Goal: Task Accomplishment & Management: Use online tool/utility

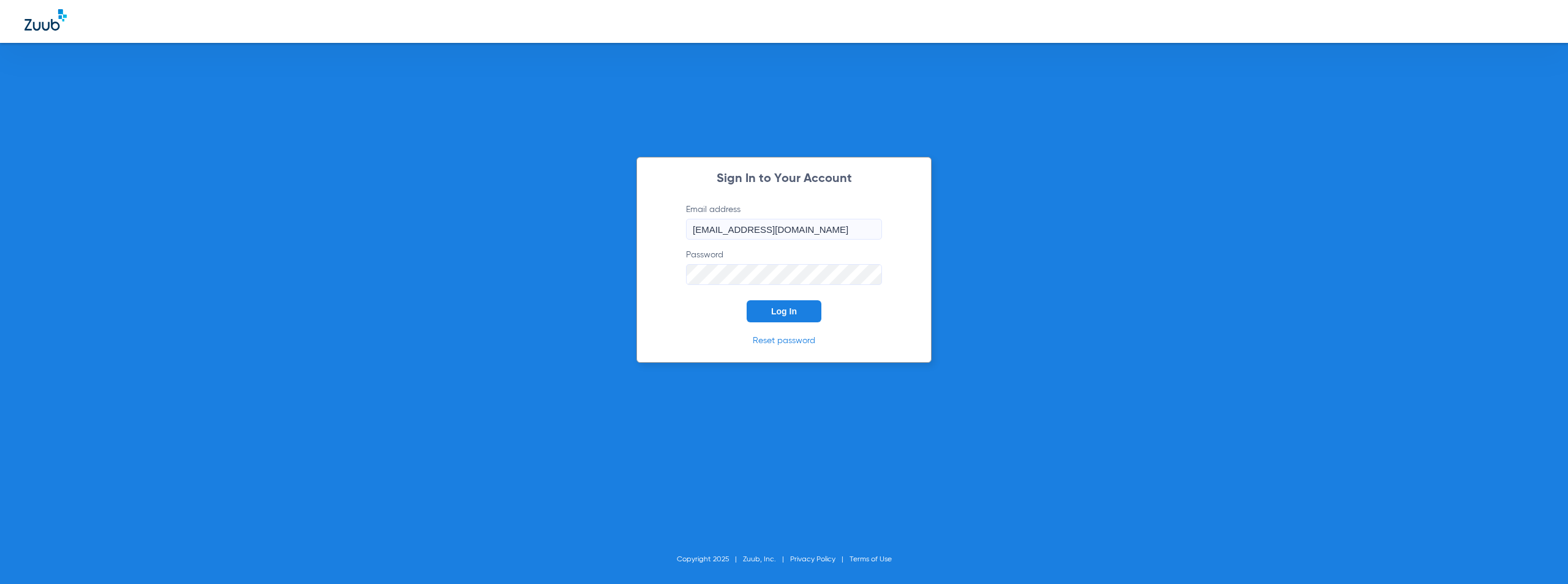
click at [787, 310] on span "Log In" at bounding box center [784, 311] width 26 height 10
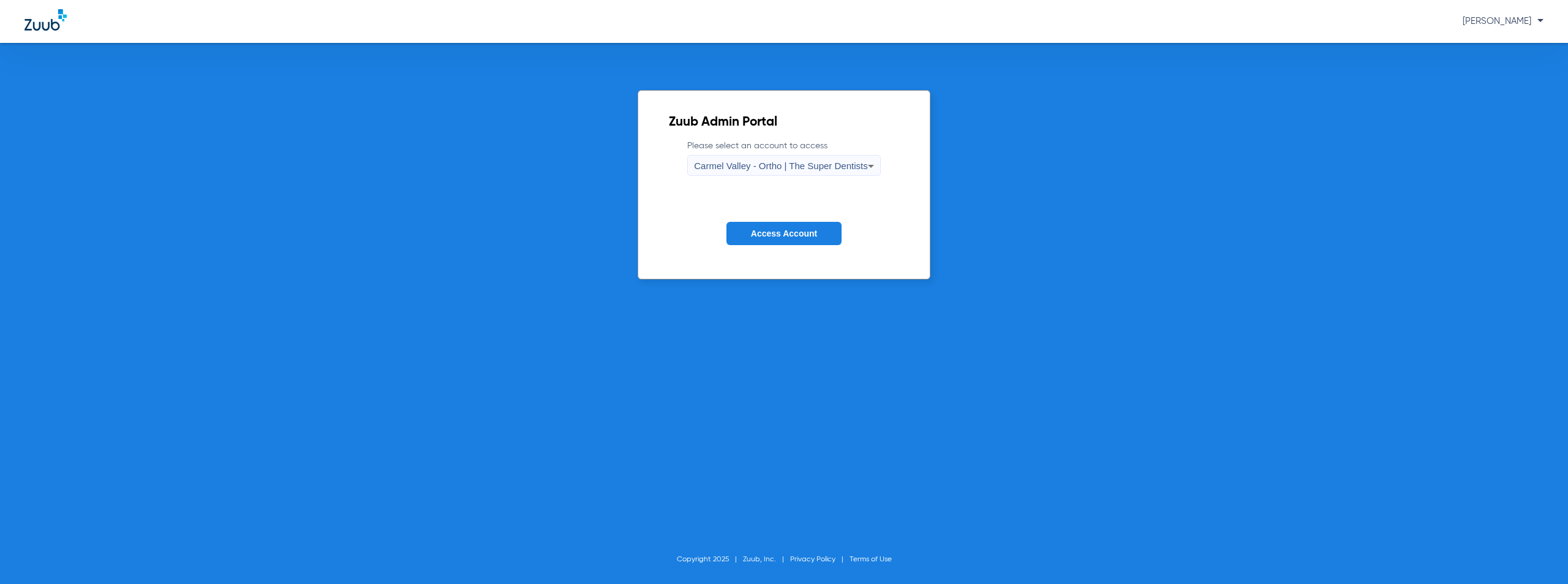
click at [794, 168] on span "Carmel Valley - Ortho | The Super Dentists" at bounding box center [781, 166] width 174 height 11
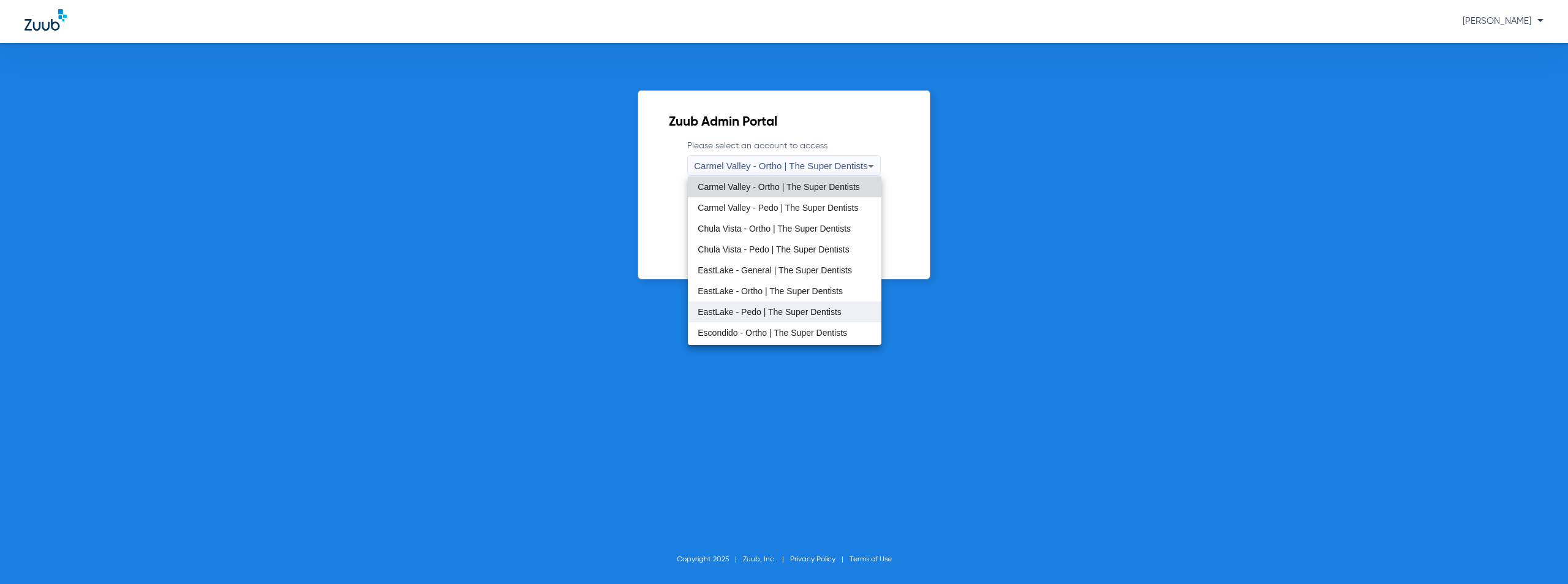
click at [758, 313] on span "EastLake - Pedo | The Super Dentists" at bounding box center [770, 311] width 144 height 8
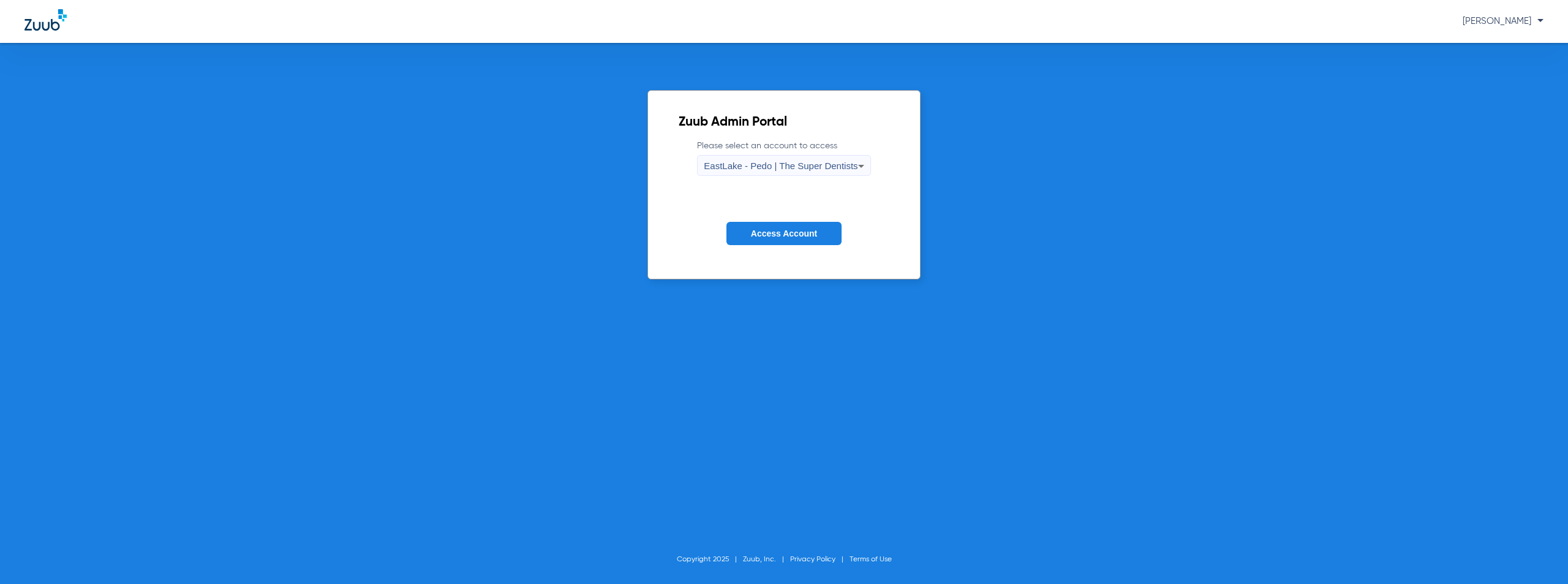
click at [772, 238] on button "Access Account" at bounding box center [784, 233] width 115 height 24
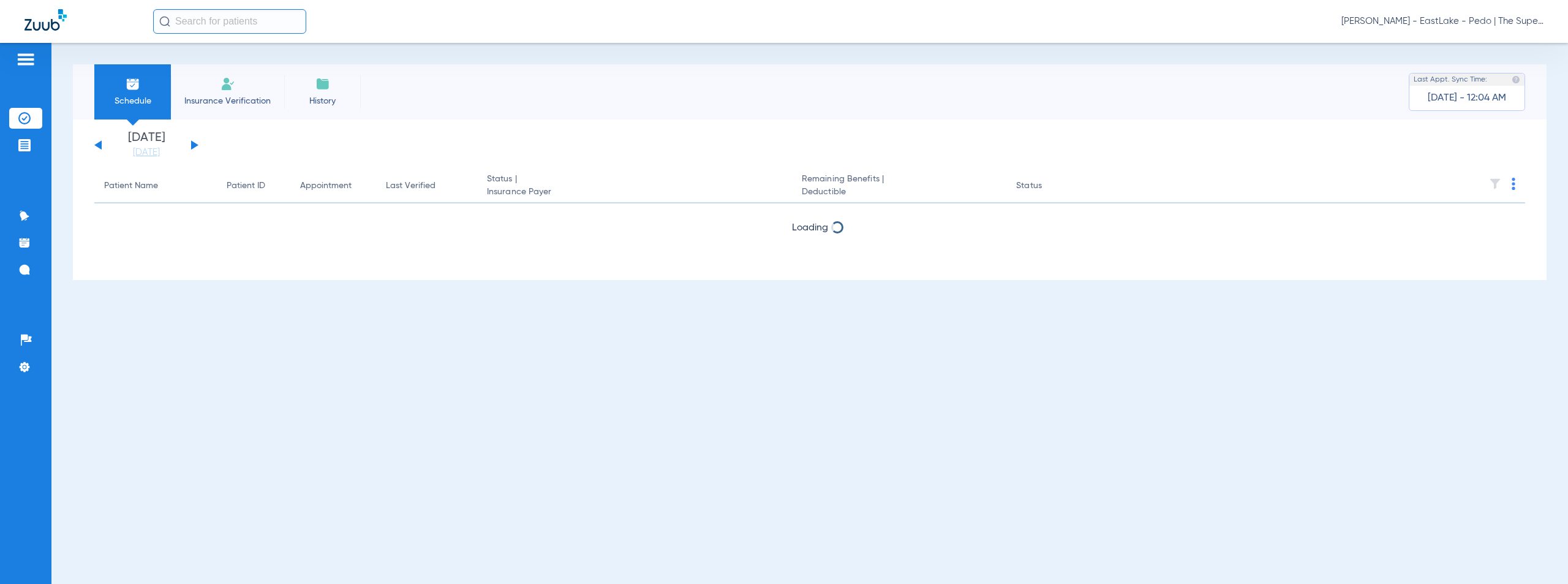
click at [195, 144] on button at bounding box center [195, 144] width 8 height 9
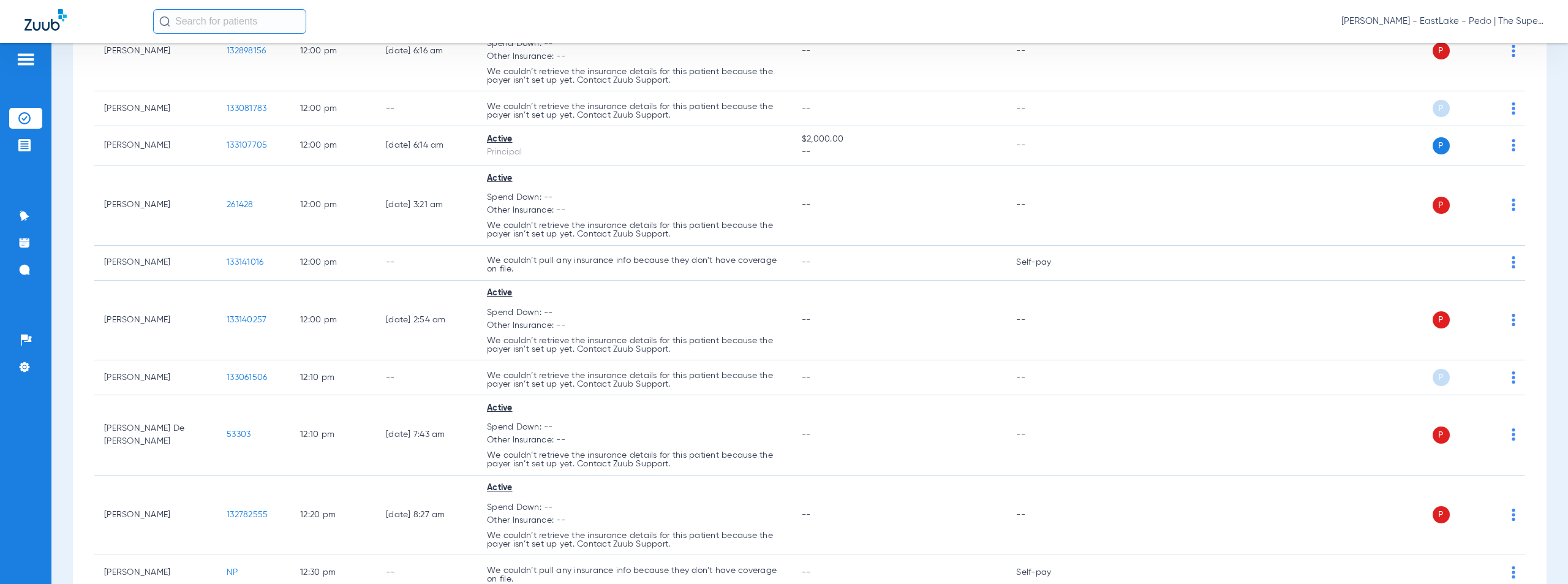
scroll to position [3129, 0]
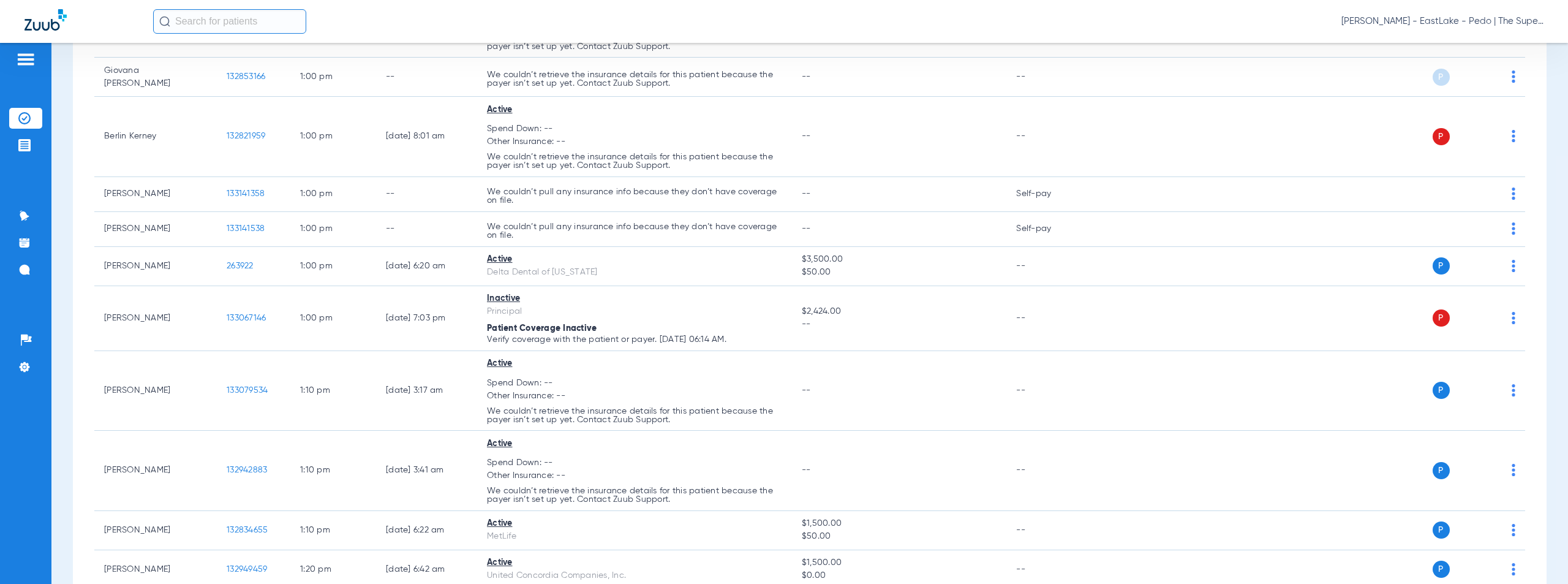
click at [1453, 18] on span "[PERSON_NAME] - EastLake - Pedo | The Super Dentists" at bounding box center [1443, 21] width 202 height 12
click at [1479, 43] on span "Account Selection" at bounding box center [1498, 43] width 69 height 8
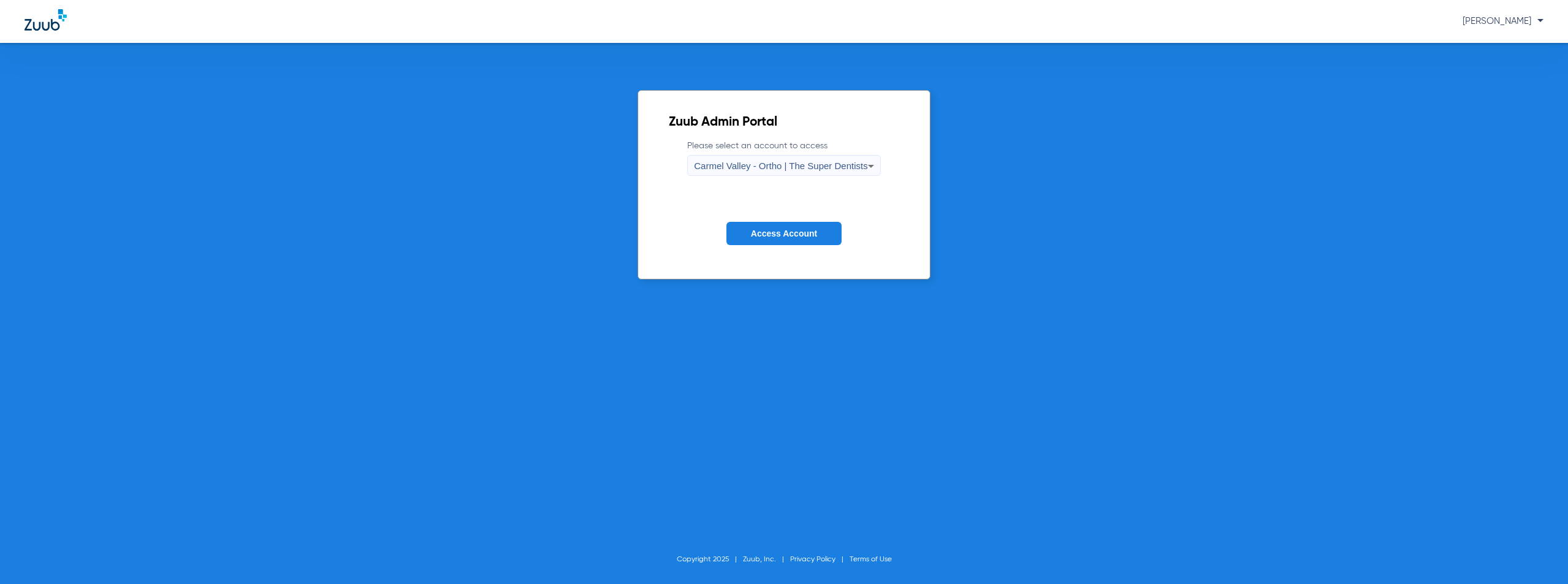
click at [731, 168] on span "Carmel Valley - Ortho | The Super Dentists" at bounding box center [781, 166] width 174 height 11
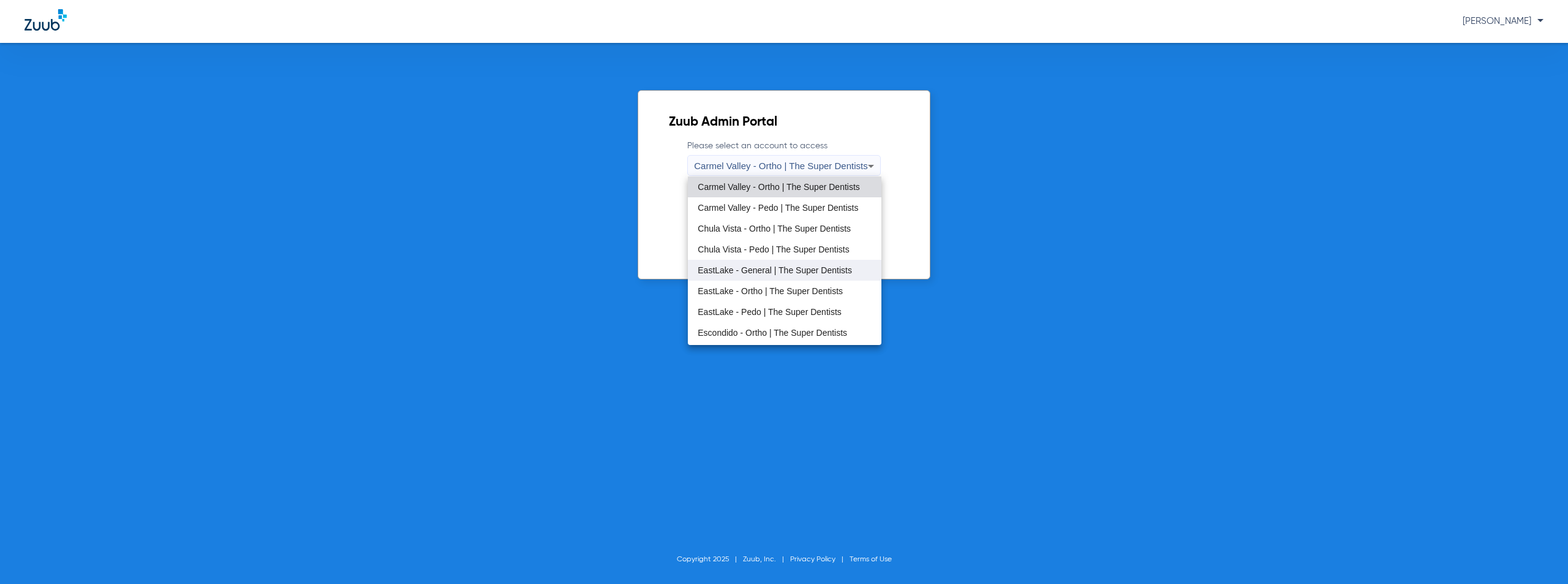
scroll to position [61, 0]
click at [741, 290] on span "Escondido - Pedo | The Super Dentists" at bounding box center [772, 292] width 148 height 8
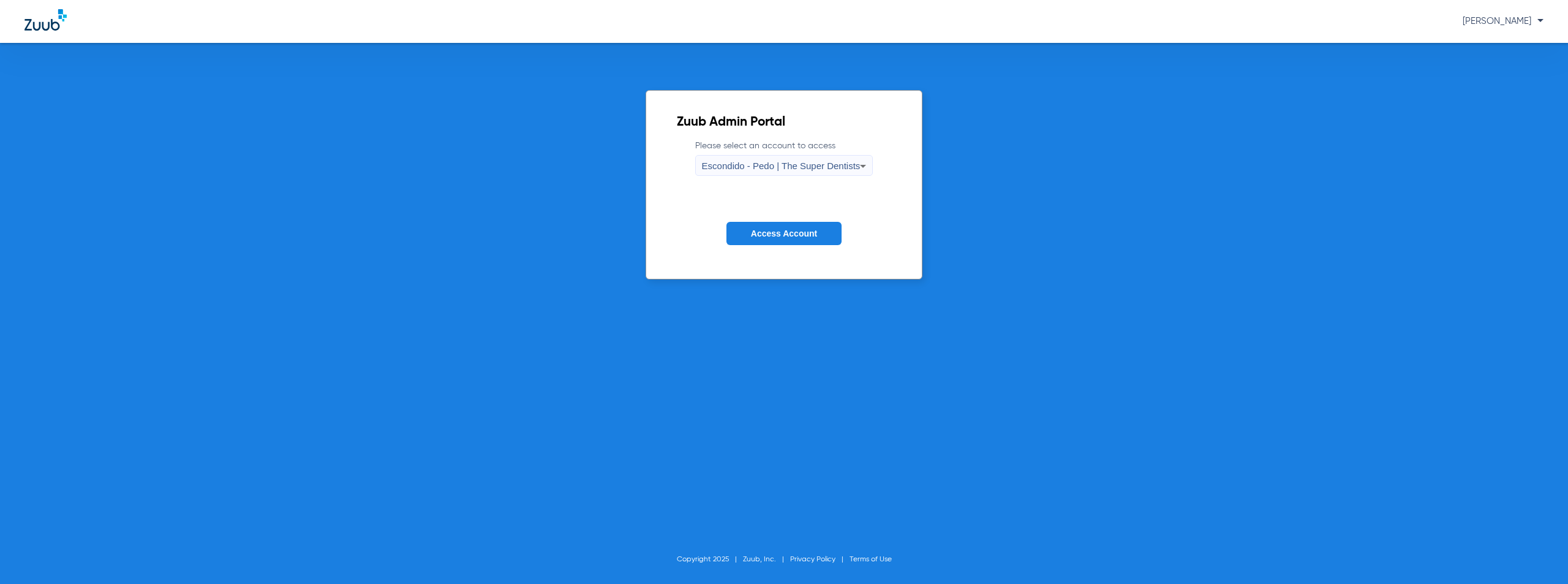
click at [774, 223] on button "Access Account" at bounding box center [784, 233] width 115 height 24
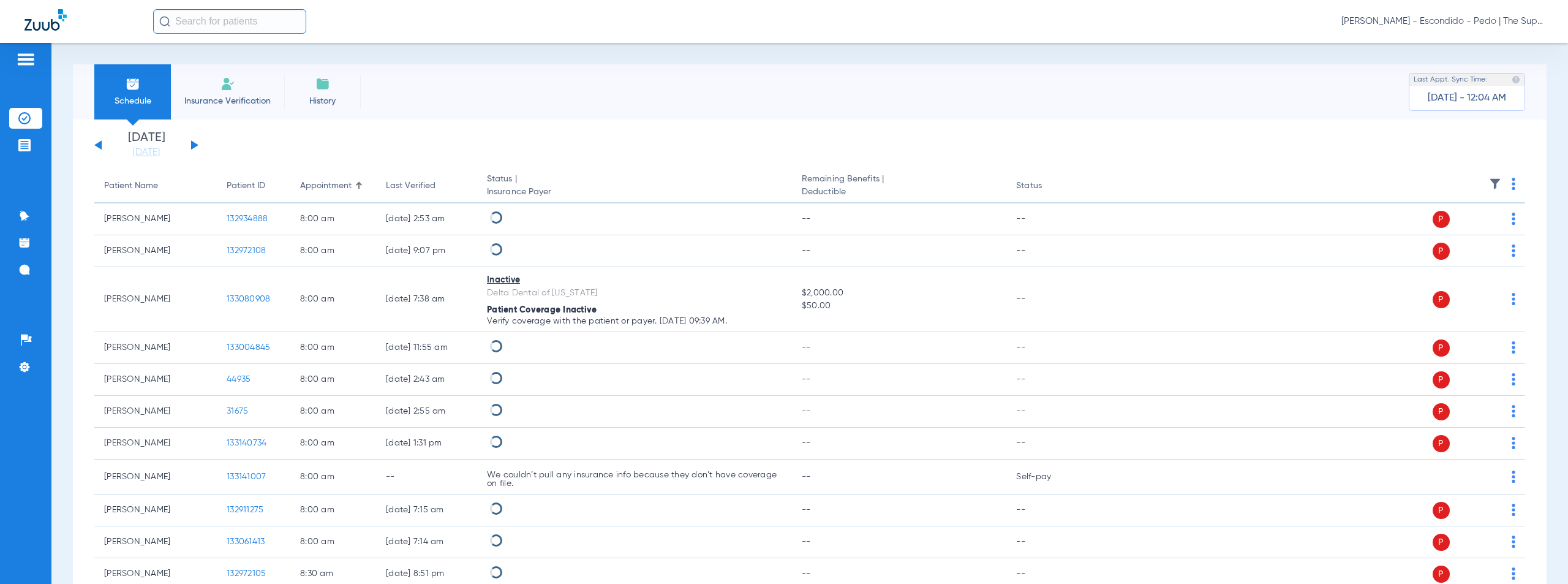
click at [194, 143] on button at bounding box center [195, 144] width 8 height 9
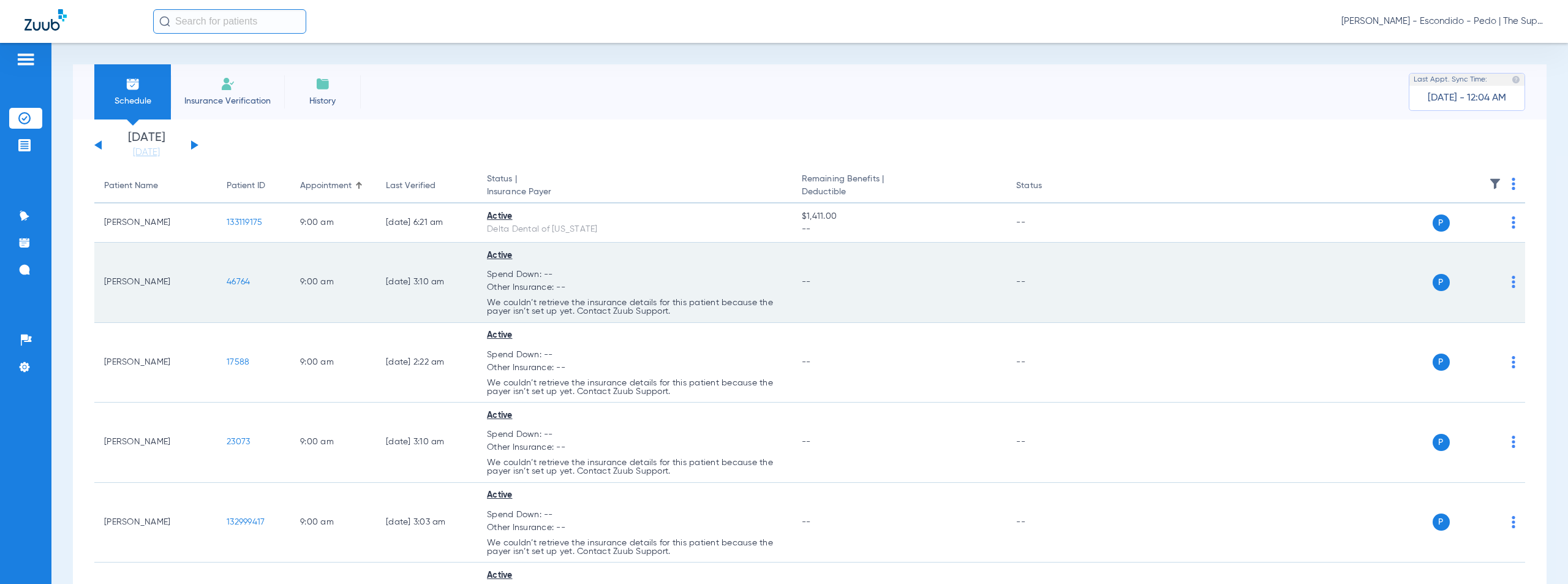
scroll to position [1981, 0]
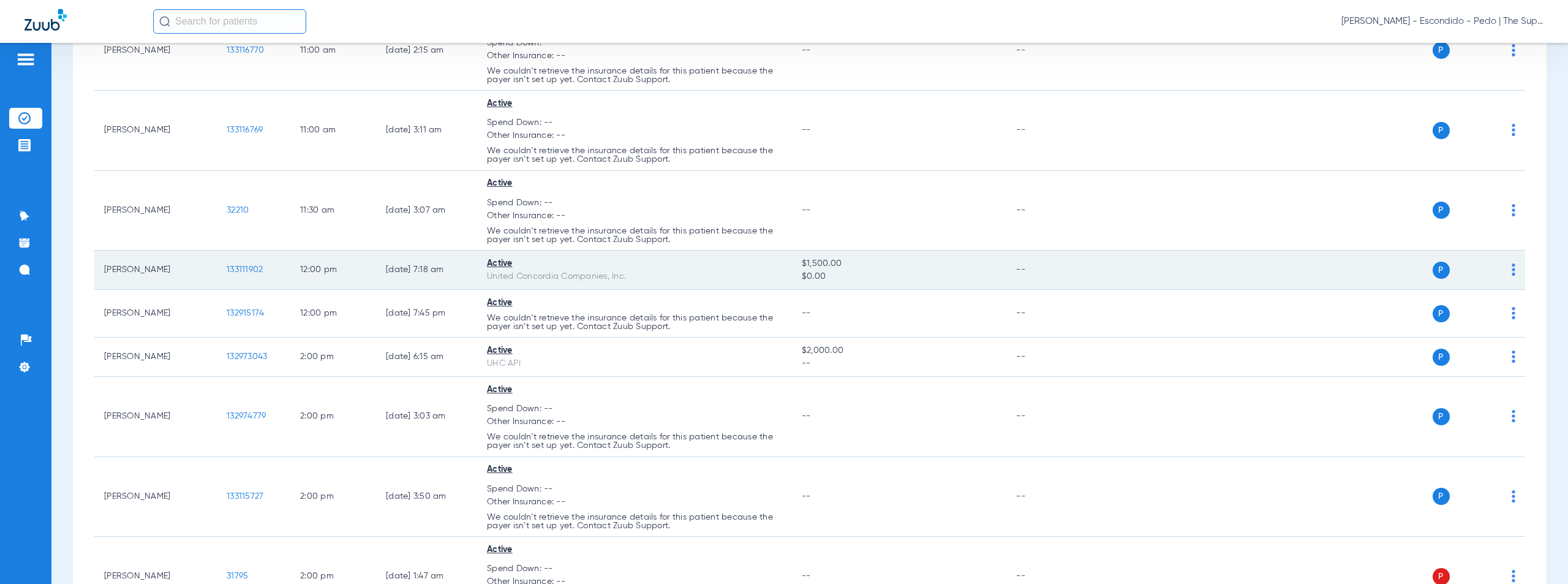
click at [251, 270] on span "133111902" at bounding box center [244, 269] width 36 height 8
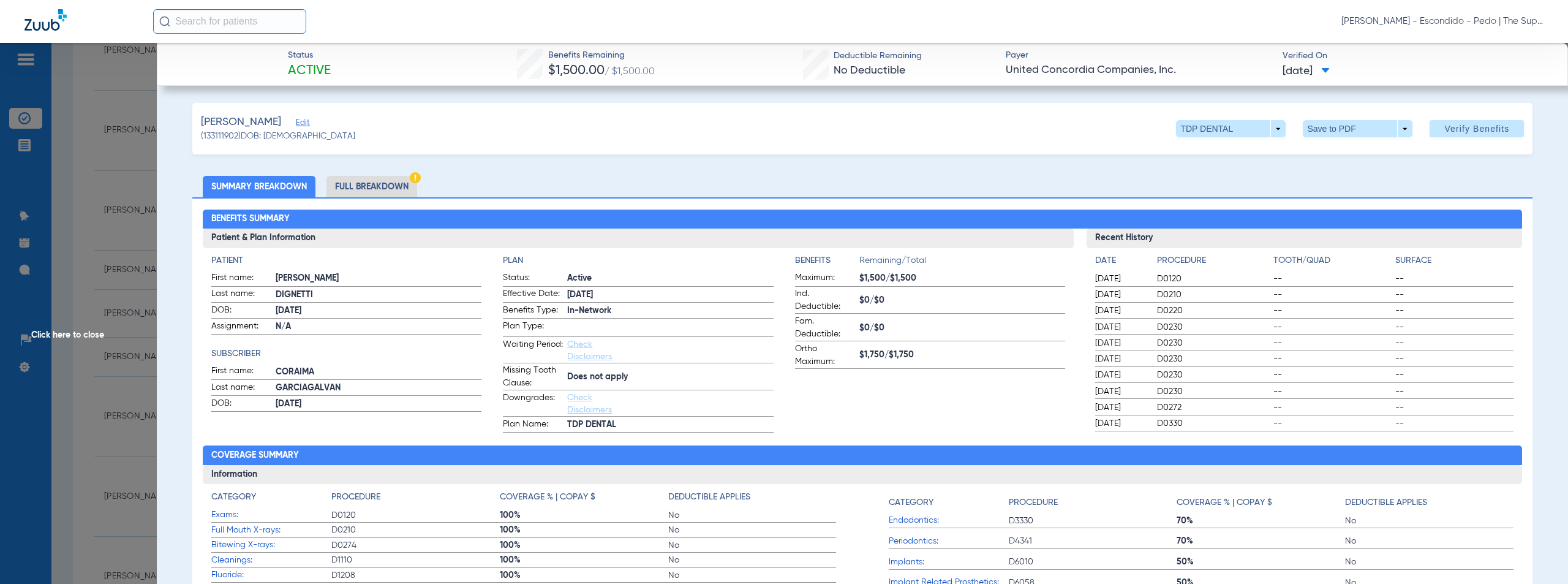
click at [683, 143] on div "[PERSON_NAME] Edit (133111902) DOB: [DEMOGRAPHIC_DATA] TDP DENTAL arrow_drop_do…" at bounding box center [863, 128] width 1341 height 51
click at [369, 186] on li "Full Breakdown" at bounding box center [372, 187] width 91 height 21
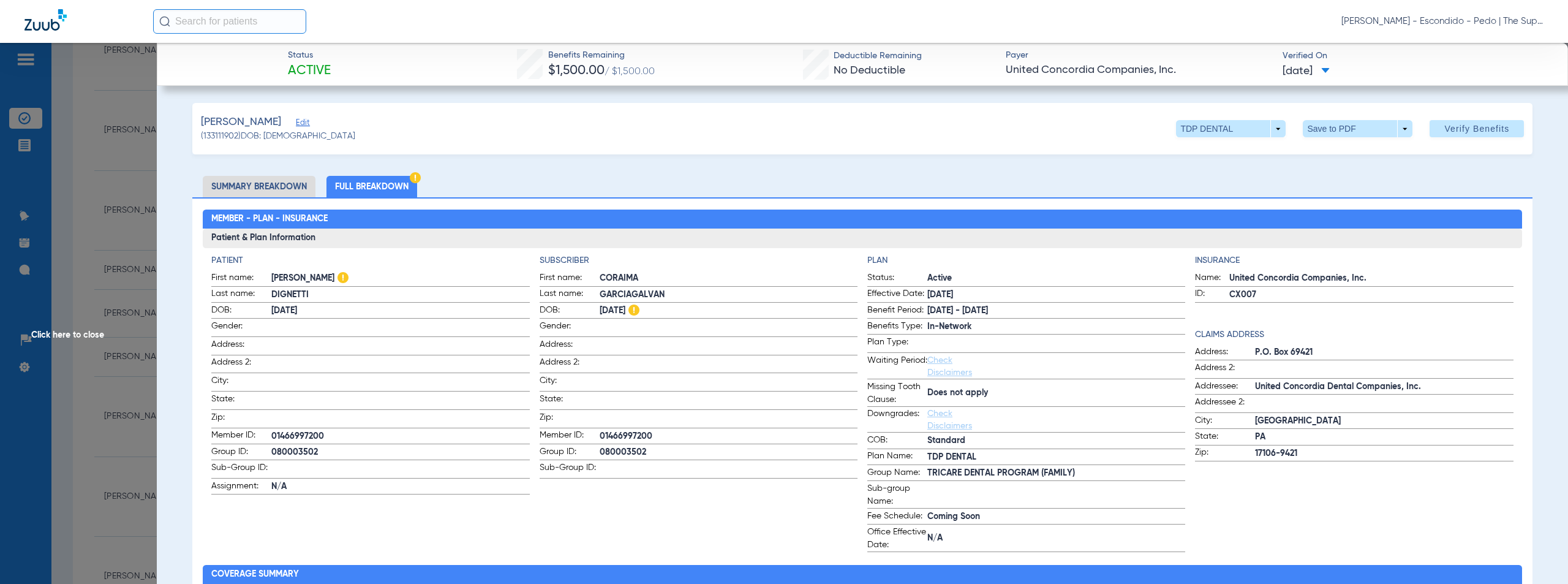
click at [88, 331] on span "Click here to close" at bounding box center [78, 335] width 157 height 584
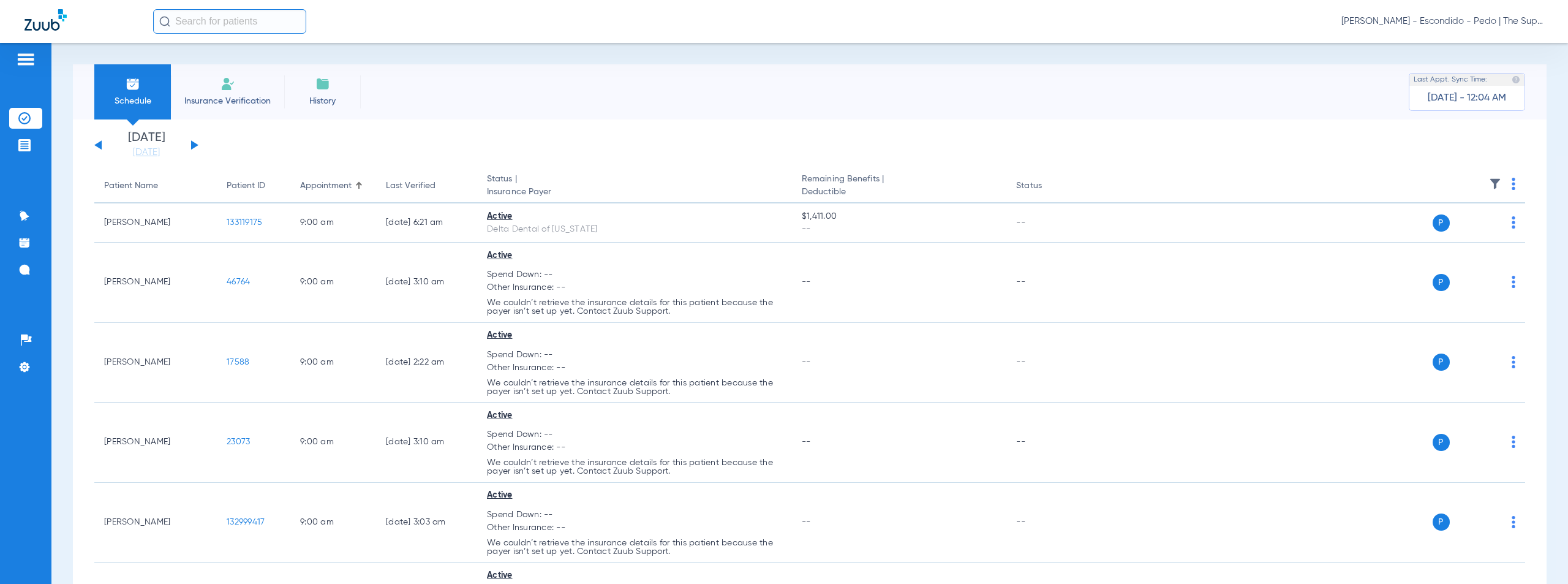
scroll to position [588, 0]
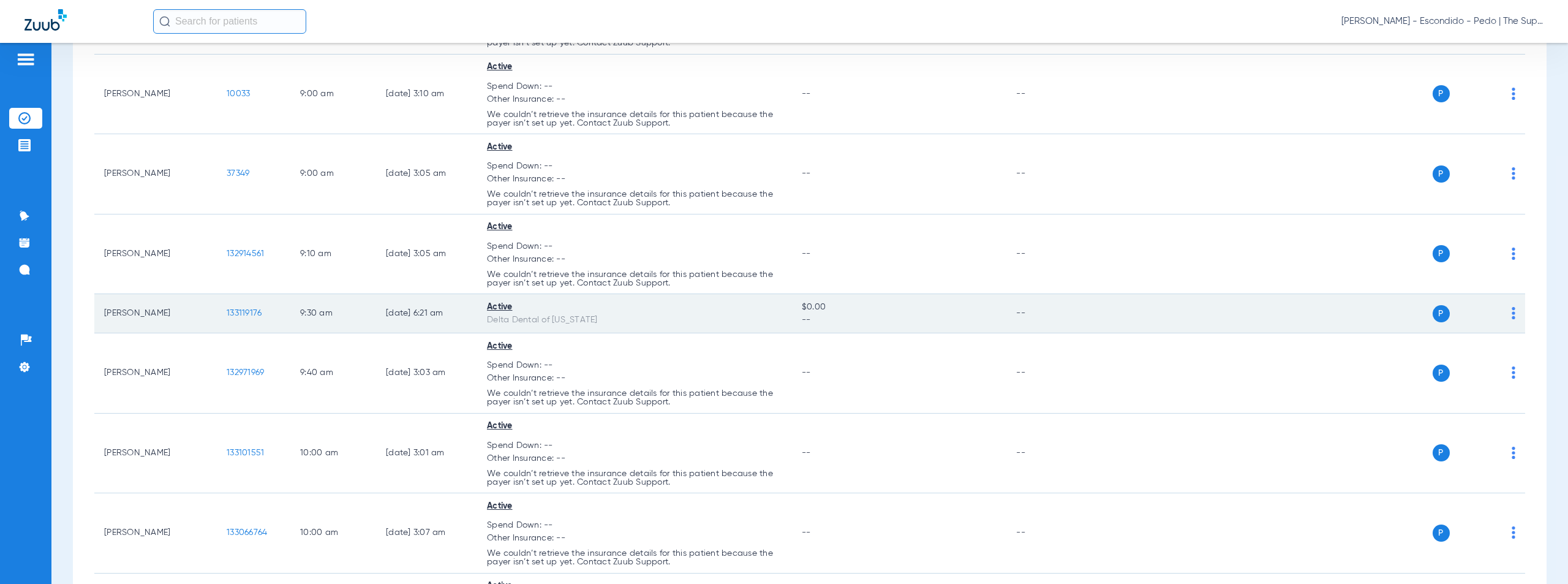
click at [239, 311] on span "133119176" at bounding box center [244, 313] width 35 height 8
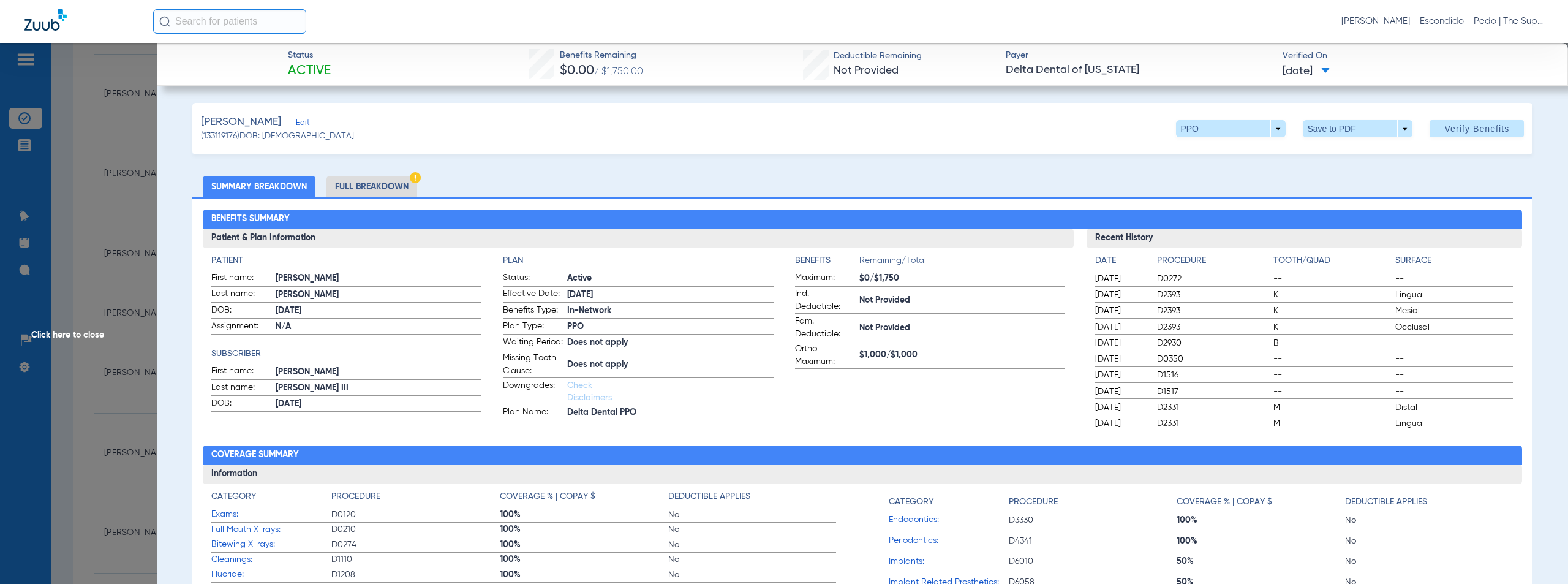
click at [89, 335] on span "Click here to close" at bounding box center [78, 335] width 157 height 584
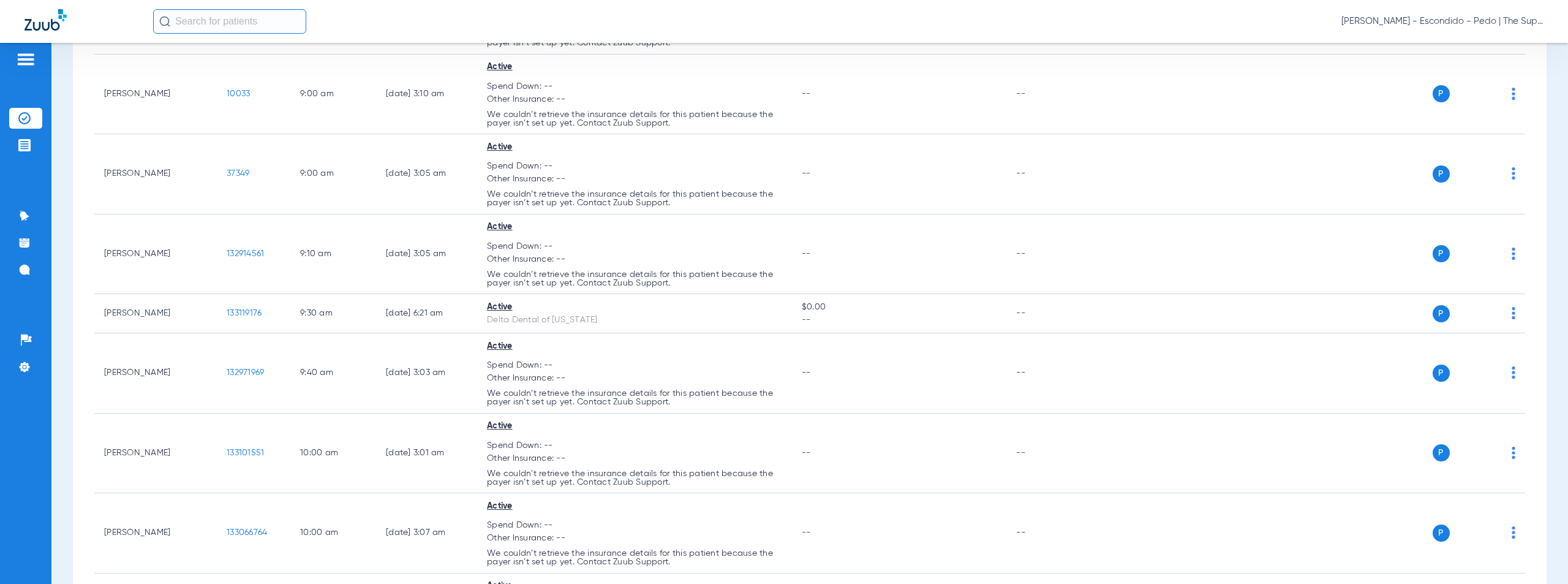
scroll to position [0, 0]
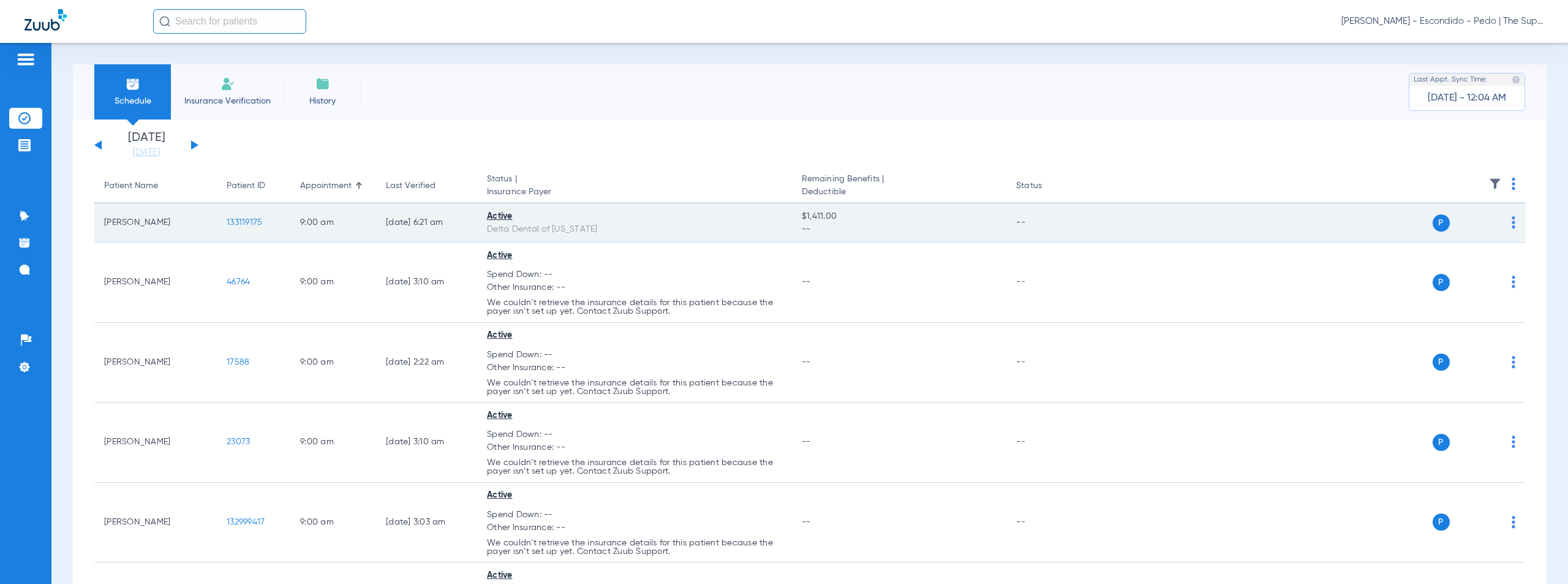
click at [254, 221] on span "133119175" at bounding box center [244, 222] width 35 height 8
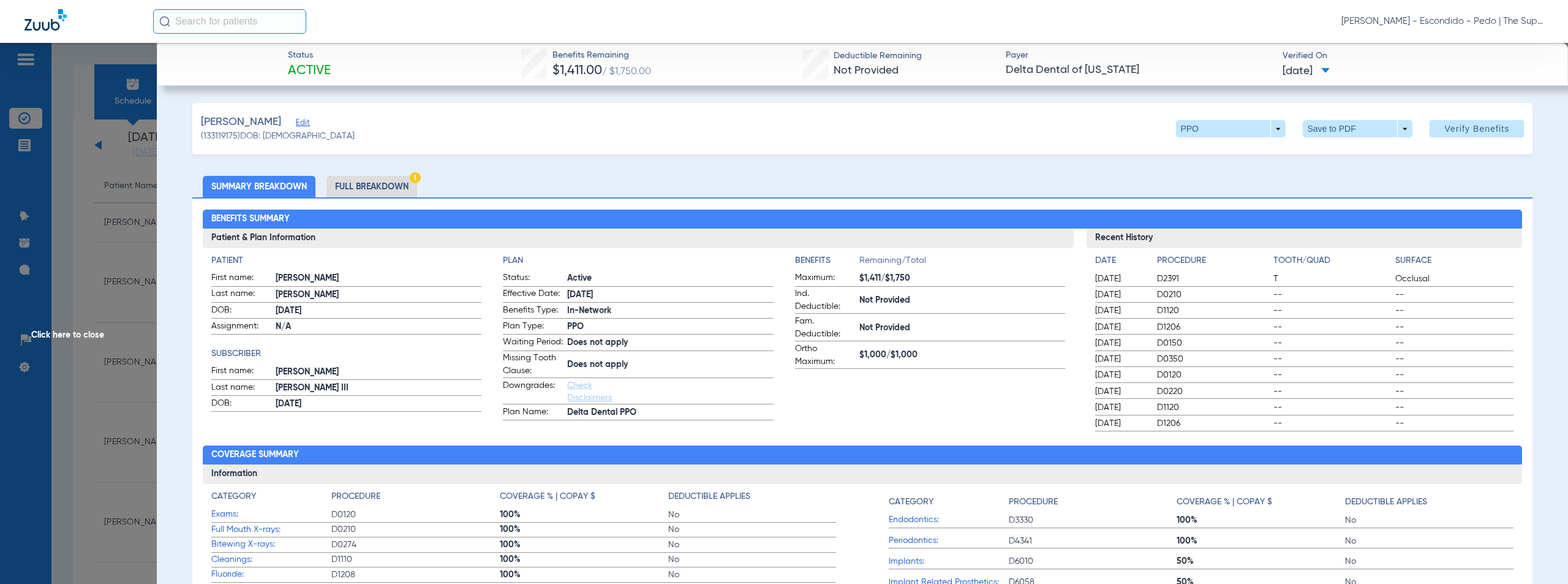
click at [73, 335] on span "Click here to close" at bounding box center [78, 335] width 157 height 584
